Goal: Find specific page/section: Find specific page/section

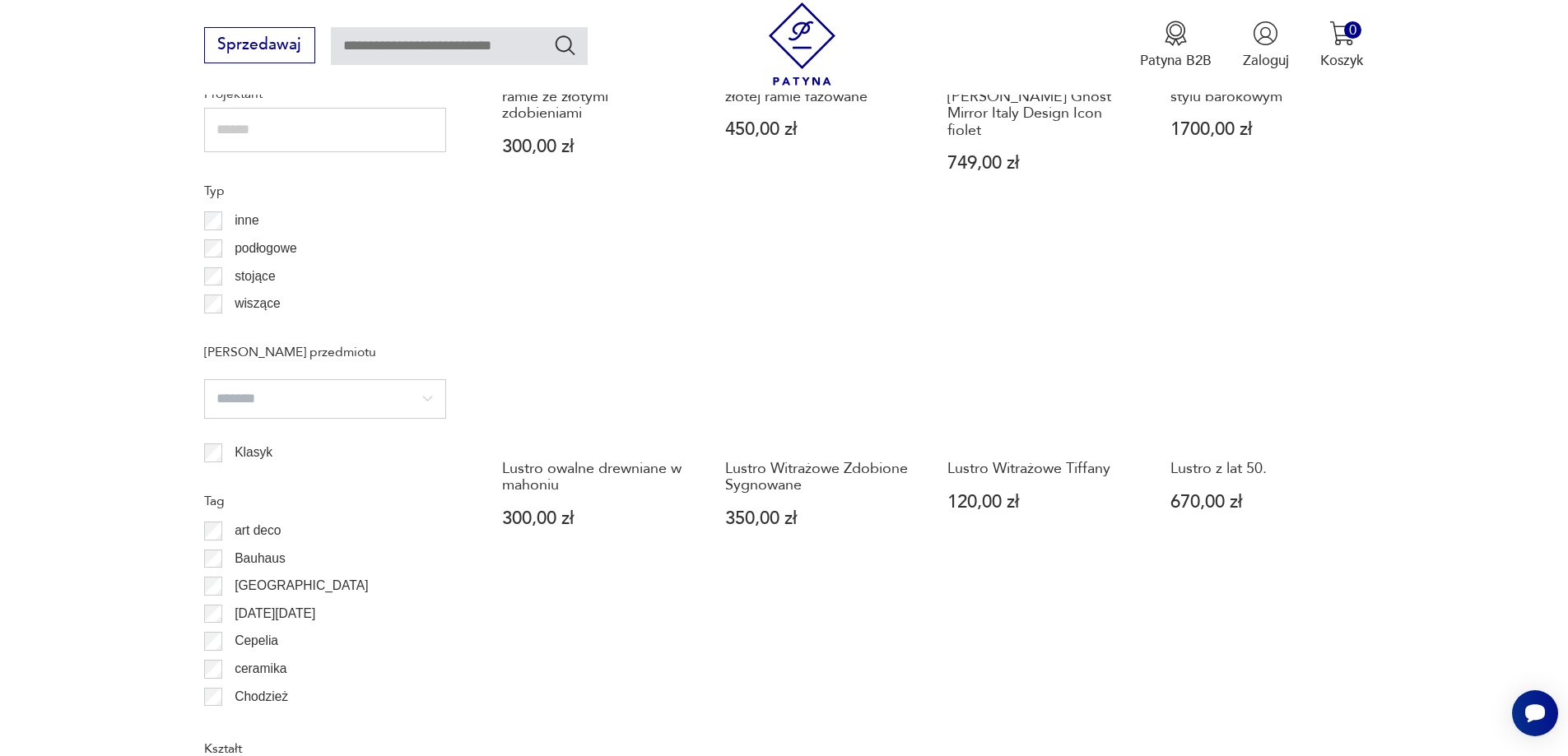
scroll to position [1535, 0]
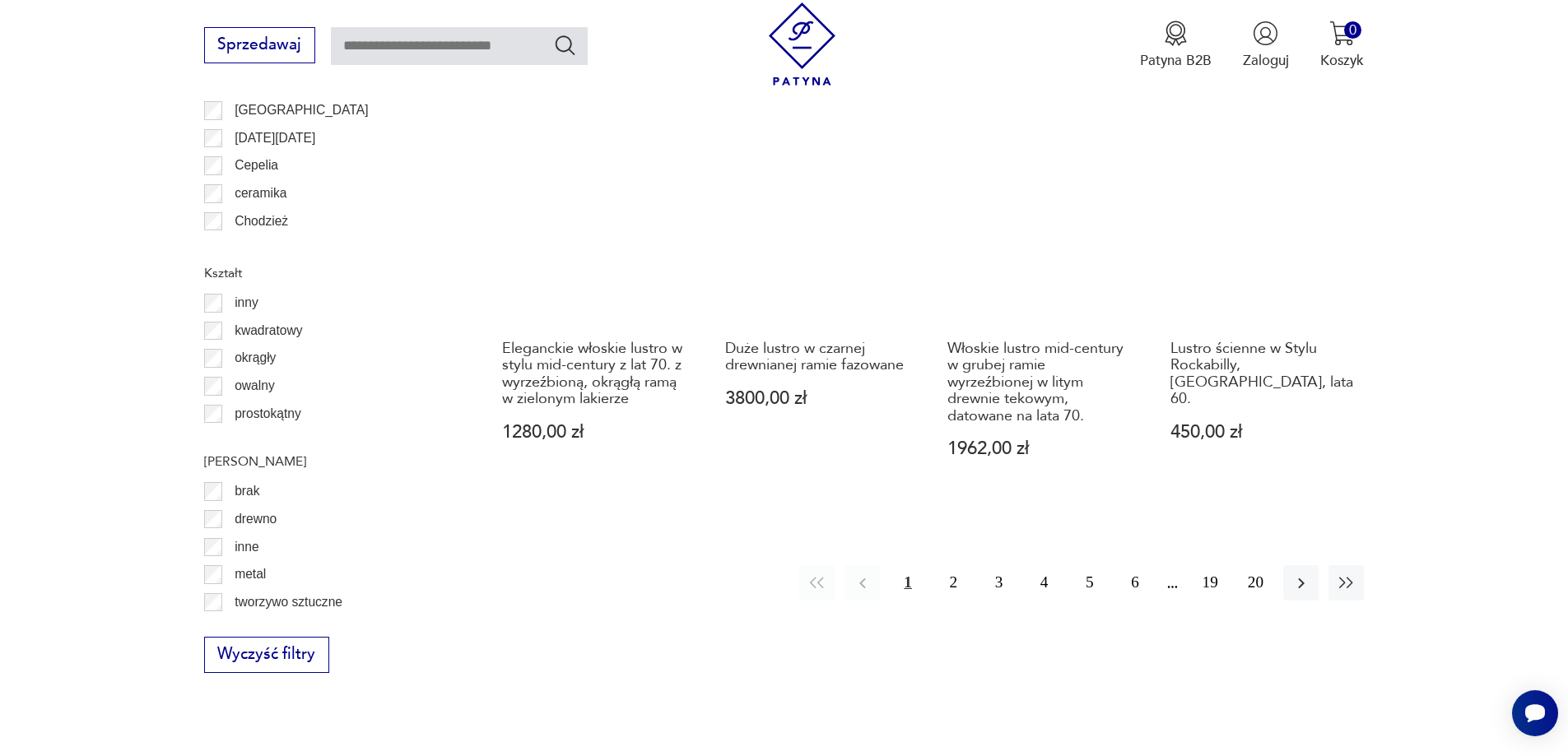
scroll to position [1925, 0]
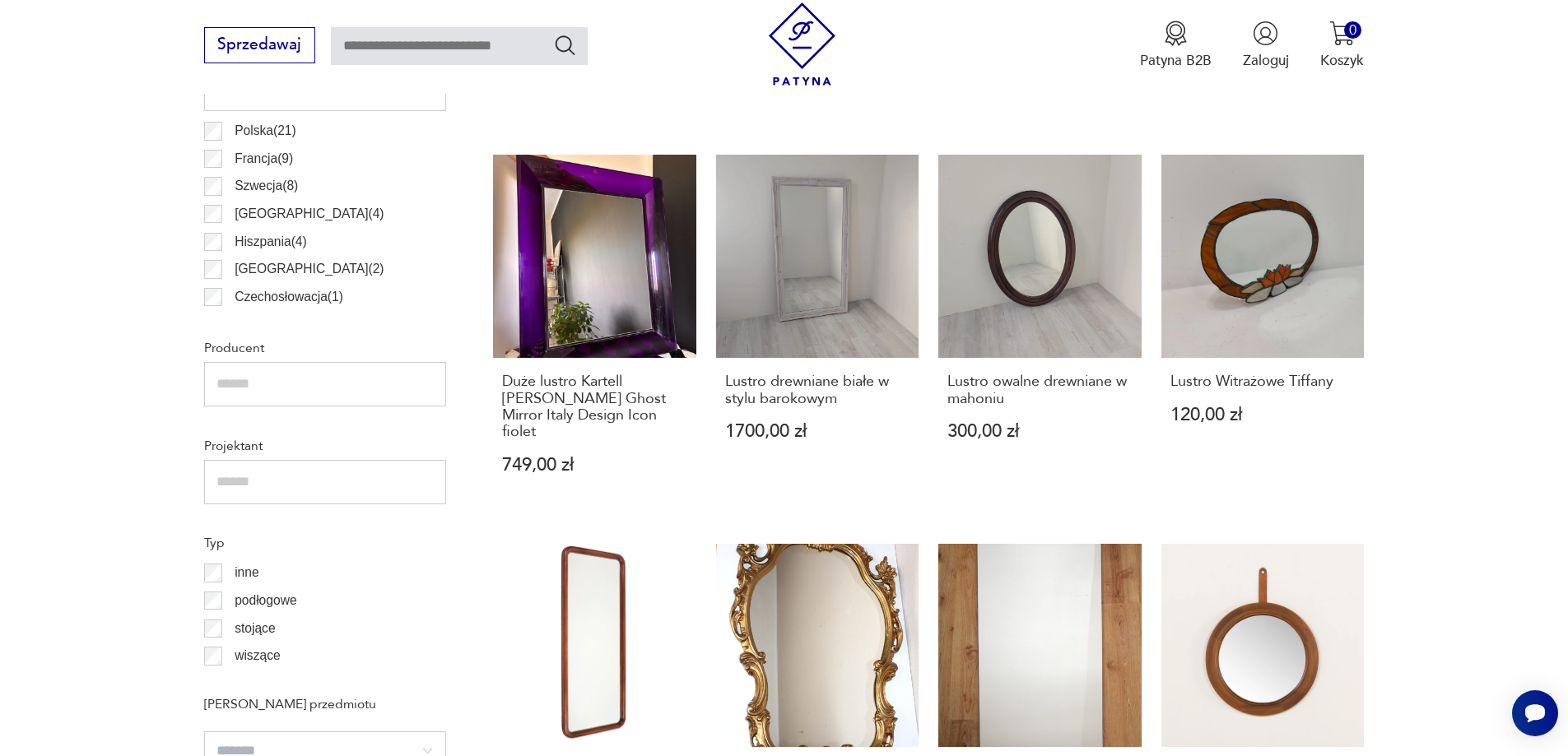
click at [211, 391] on div "Filtruj produkty Cena MIN MAX OK Promocja Datowanie OK Kraj pochodzenia Dania (…" at bounding box center [325, 616] width 242 height 1769
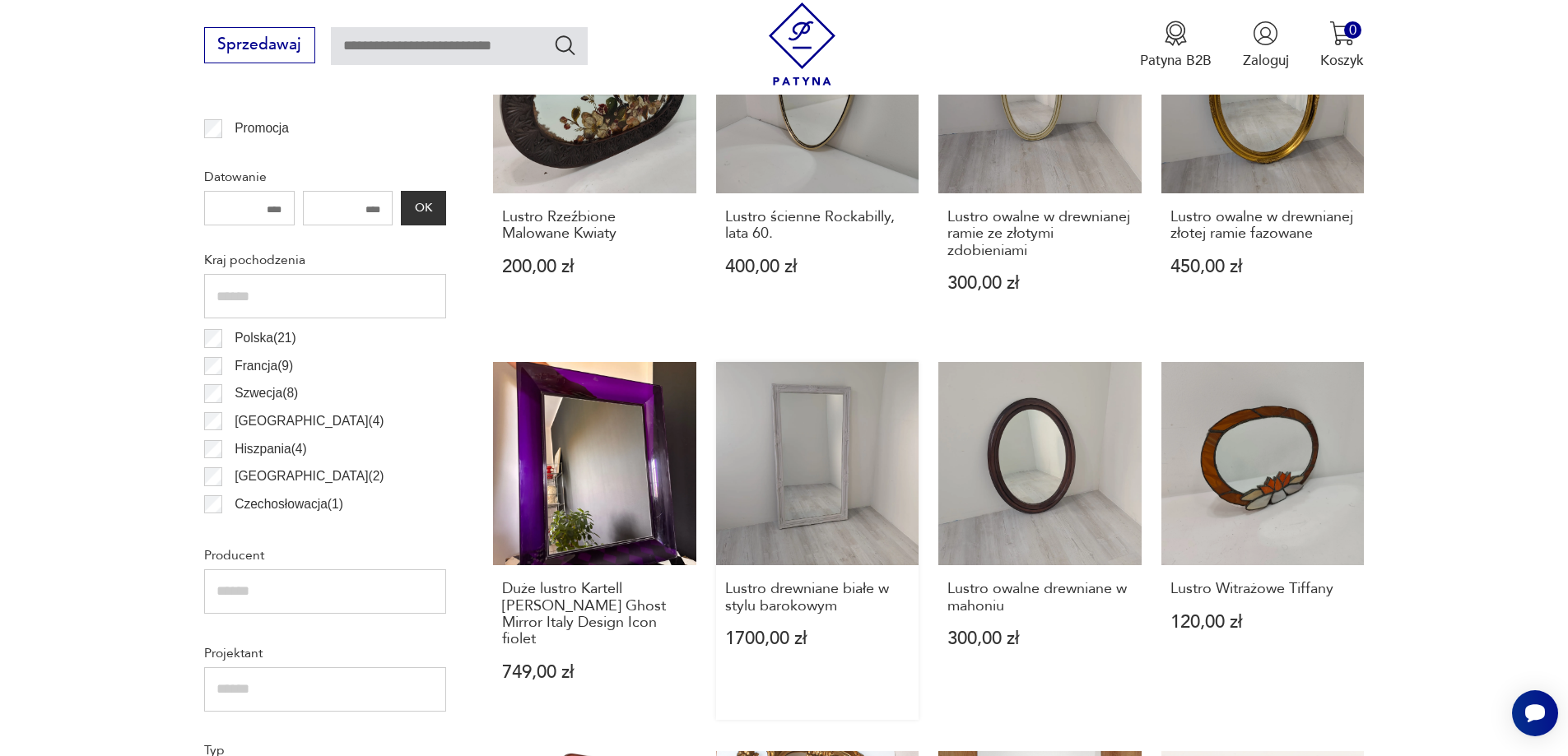
scroll to position [548, 0]
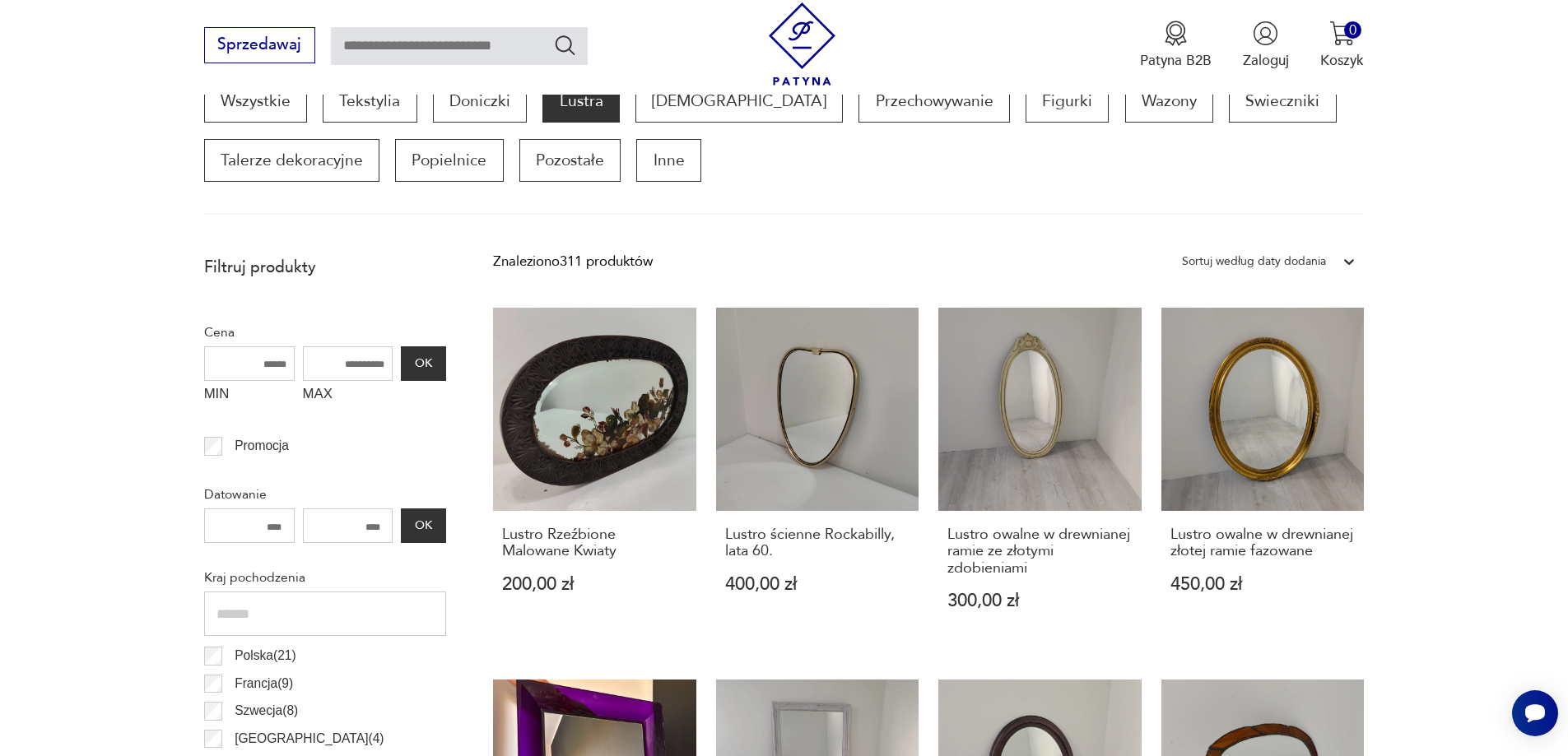
click at [368, 368] on input "MAX" at bounding box center [348, 364] width 91 height 35
type input "***"
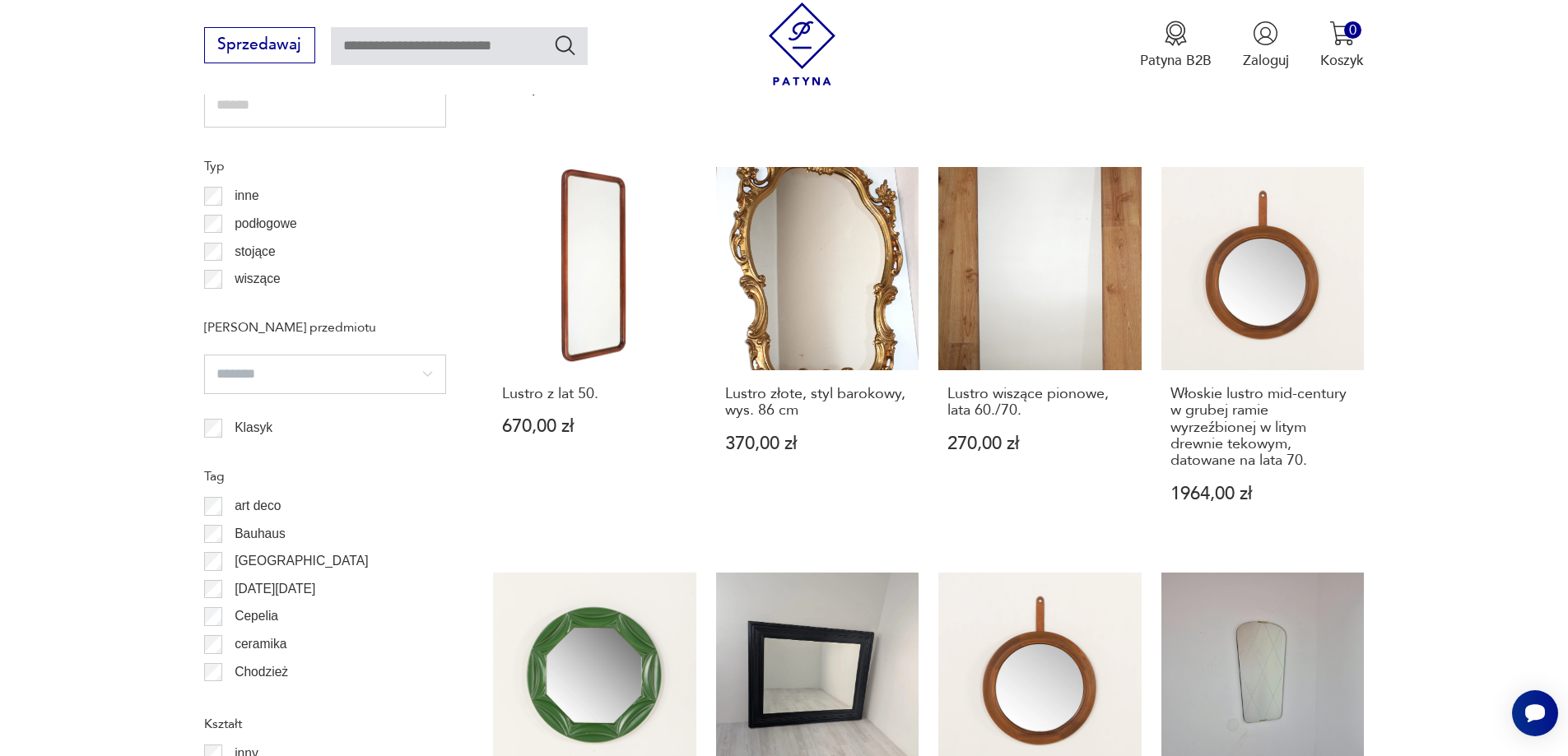
scroll to position [1453, 0]
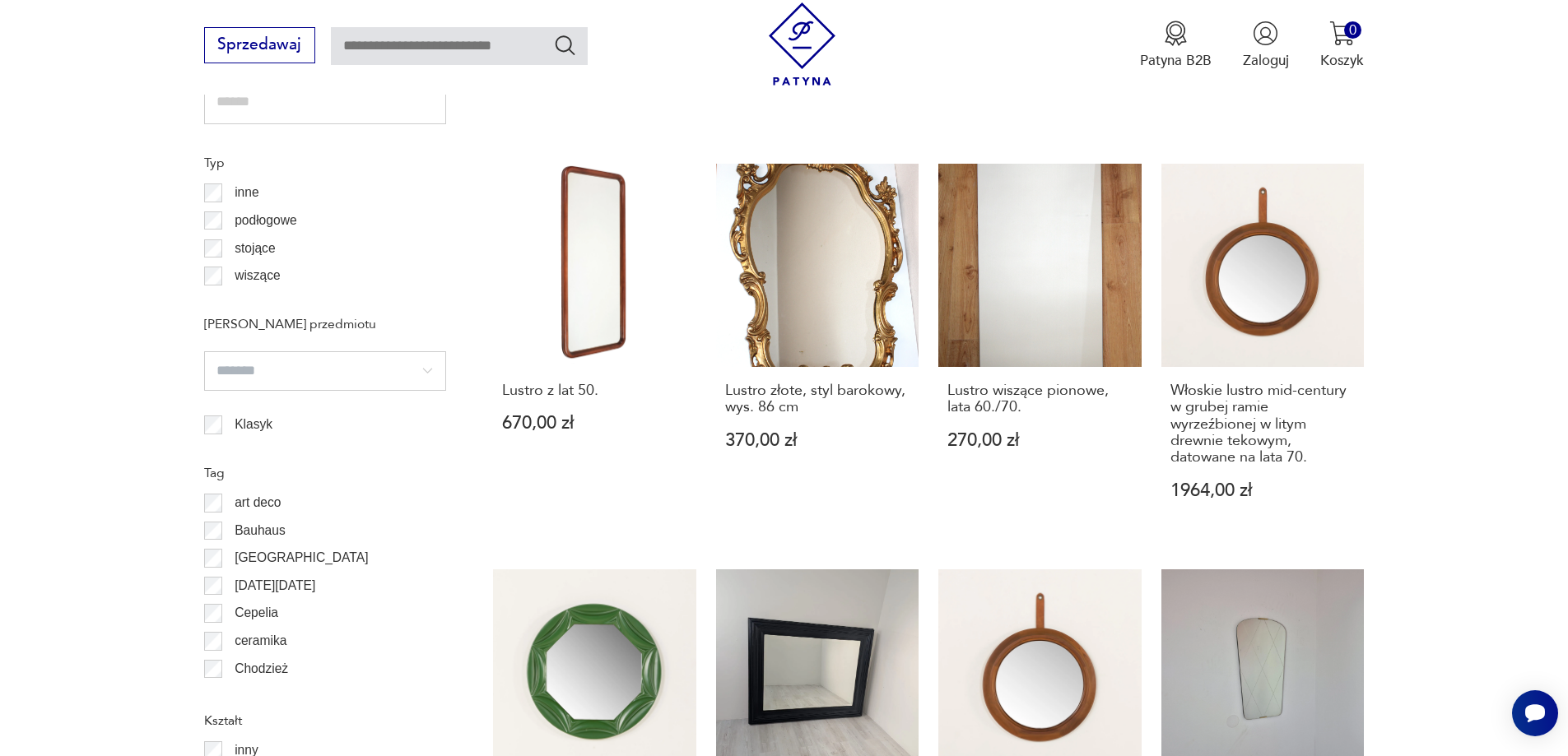
click at [262, 371] on input "search" at bounding box center [325, 371] width 242 height 40
type input "*********"
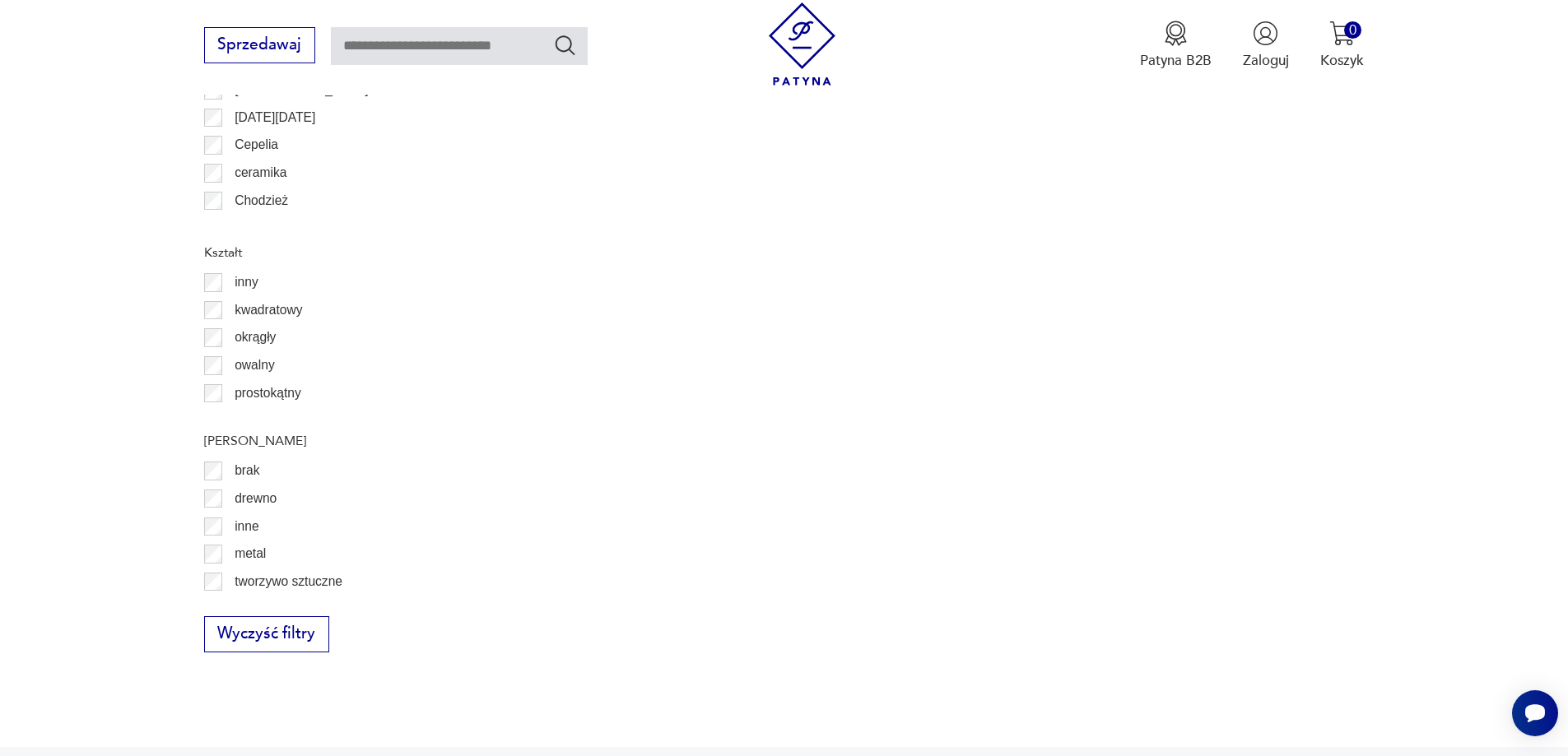
scroll to position [2008, 0]
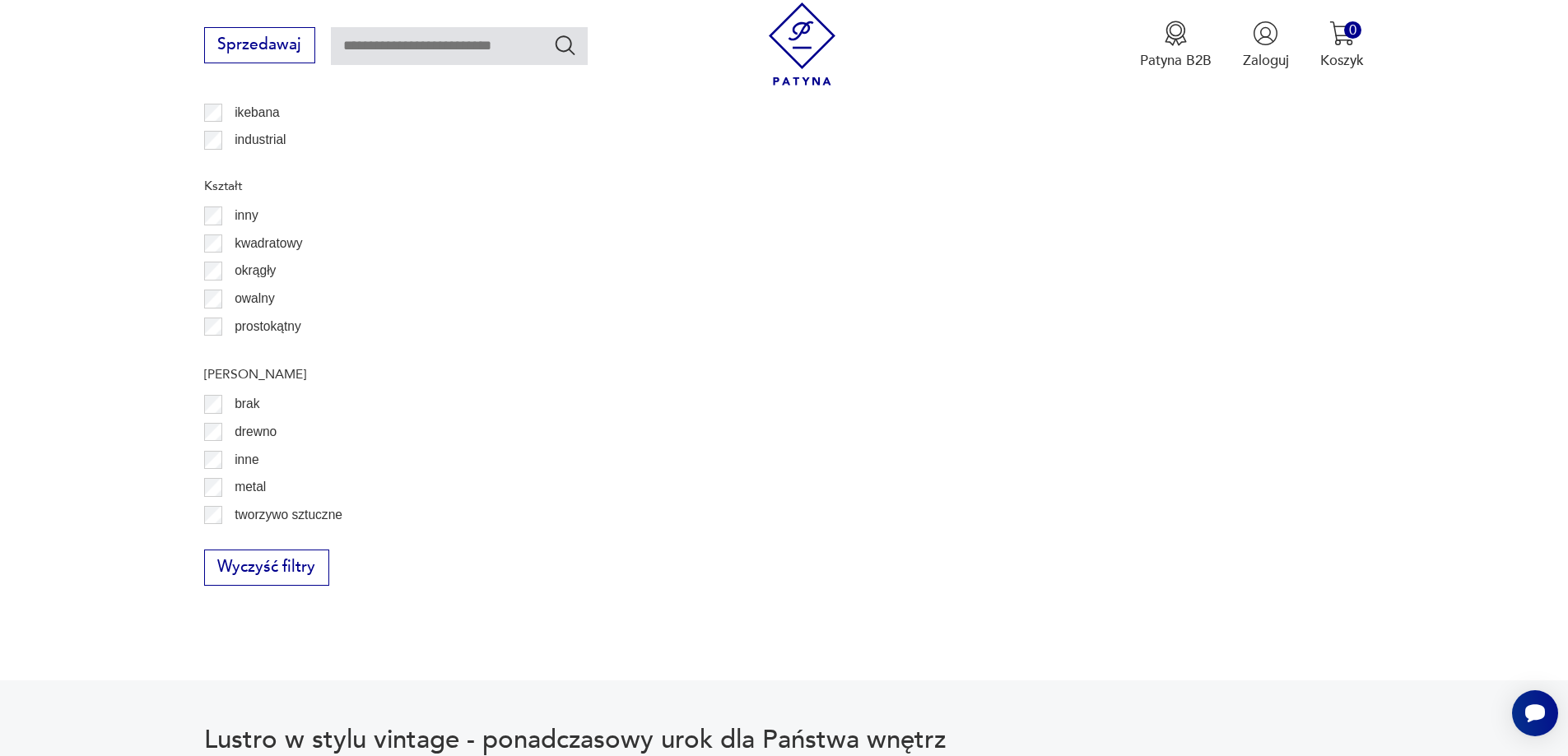
scroll to position [2030, 0]
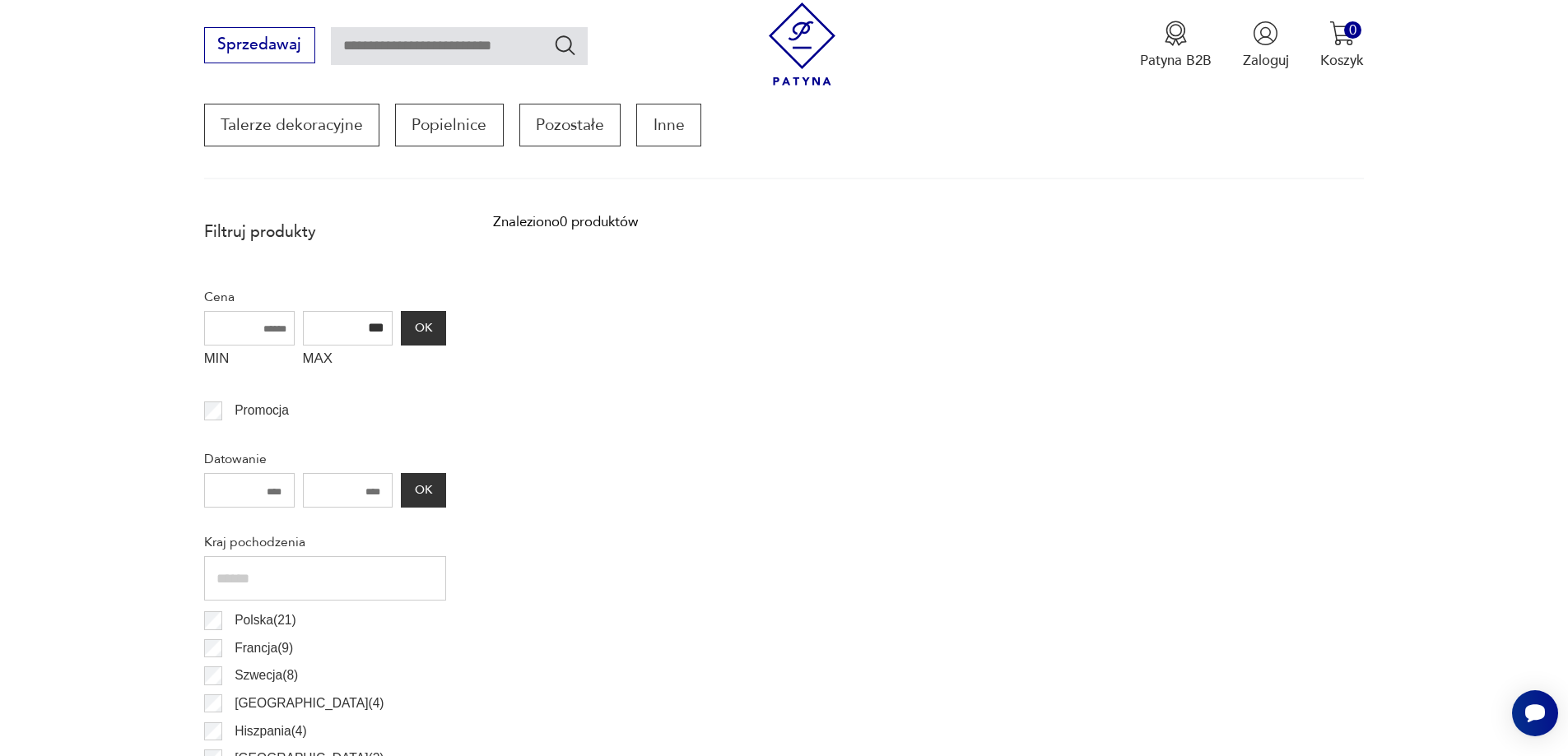
scroll to position [816, 0]
